Goal: Find specific page/section

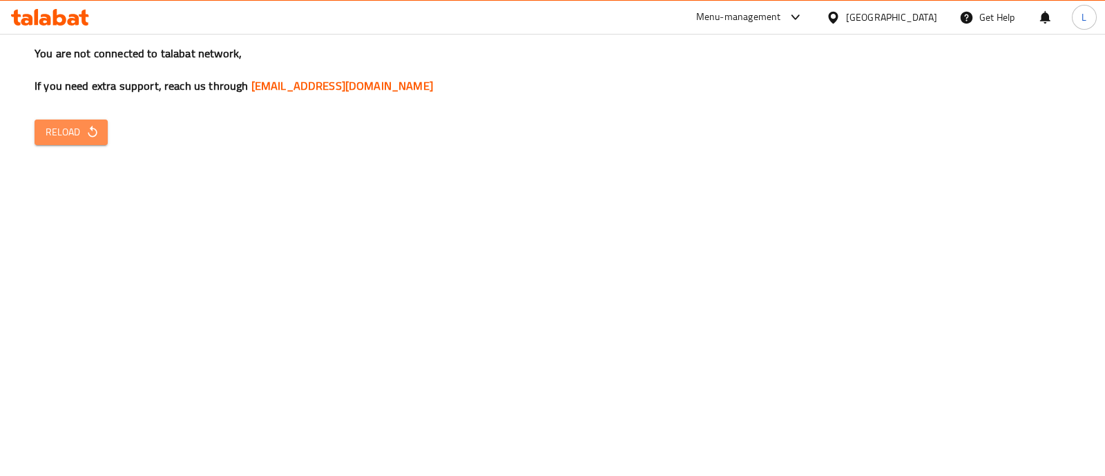
click at [67, 144] on button "Reload" at bounding box center [71, 133] width 73 height 26
click at [1049, 289] on div "You are not connected to talabat network, If you need extra support, reach us t…" at bounding box center [552, 238] width 1105 height 476
click at [70, 126] on span "Reload" at bounding box center [71, 132] width 51 height 17
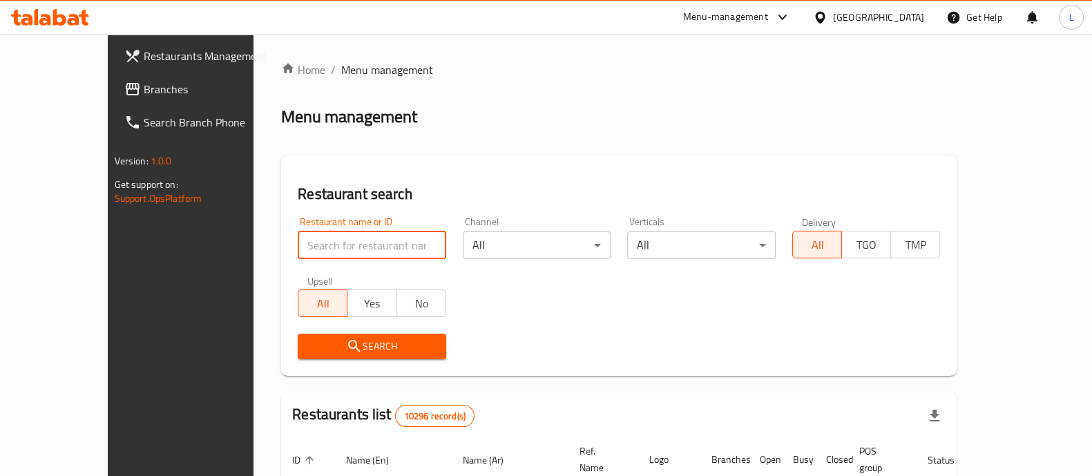
click at [305, 253] on input "search" at bounding box center [372, 245] width 149 height 28
type input "o"
click button "Search" at bounding box center [372, 347] width 149 height 26
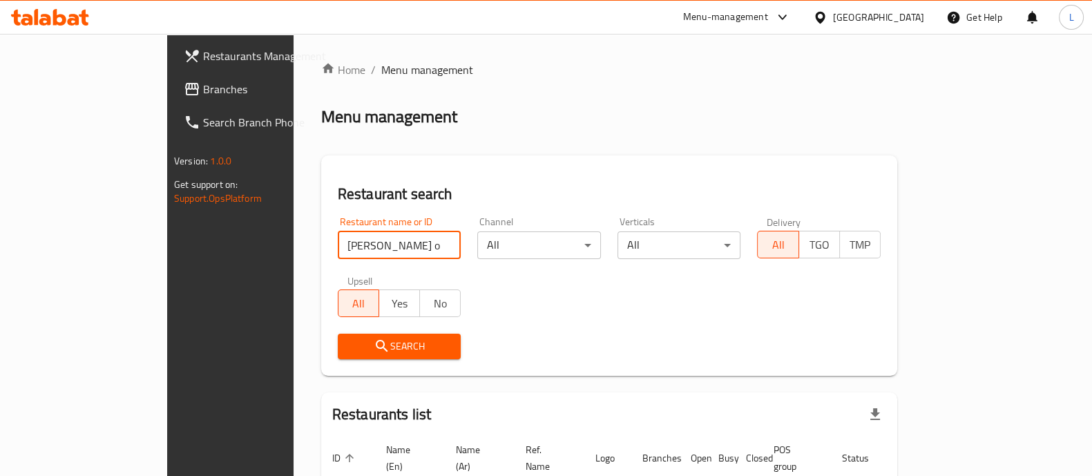
scroll to position [88, 0]
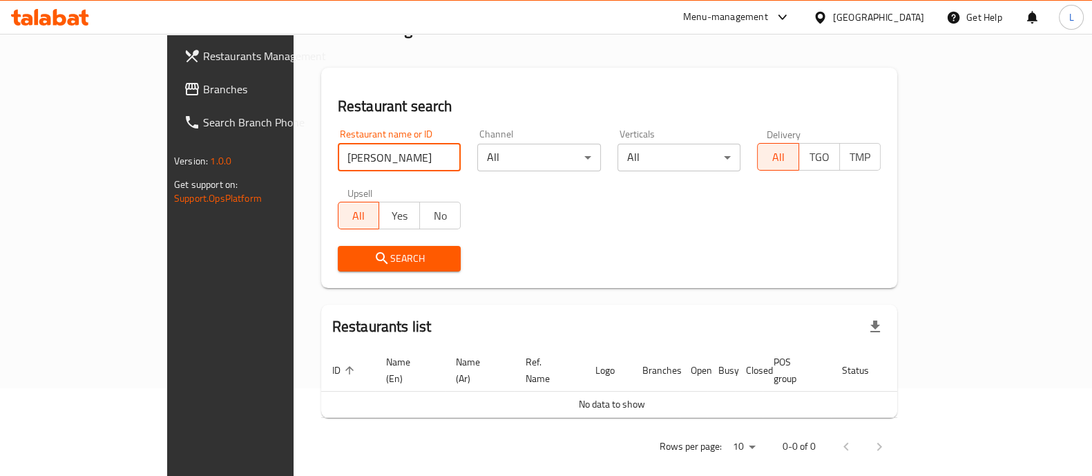
type input "[PERSON_NAME]"
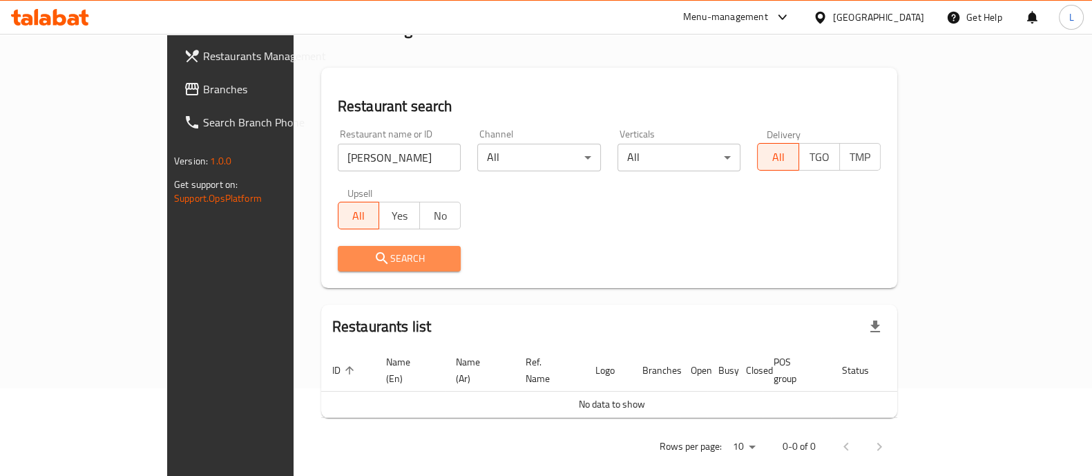
click at [376, 256] on span "Search" at bounding box center [400, 258] width 102 height 17
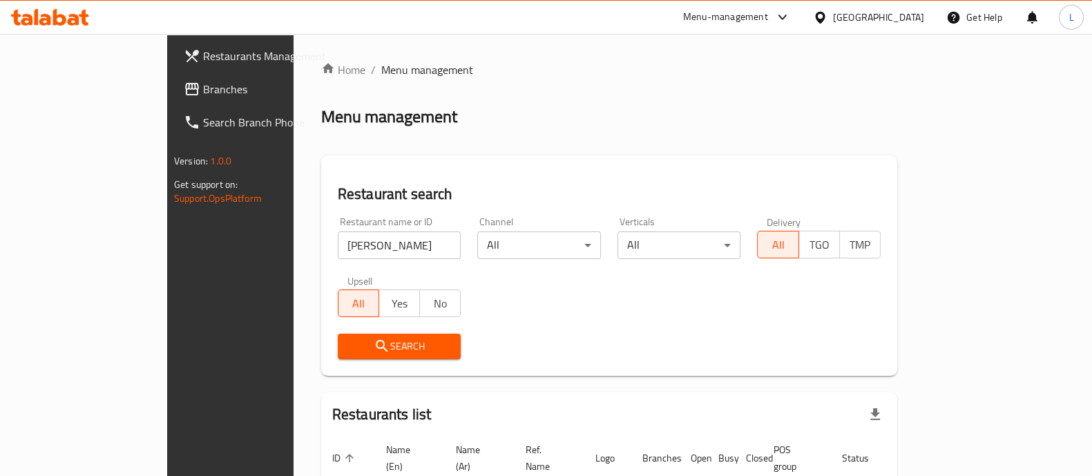
click at [203, 91] on span "Branches" at bounding box center [270, 89] width 135 height 17
